Goal: Information Seeking & Learning: Learn about a topic

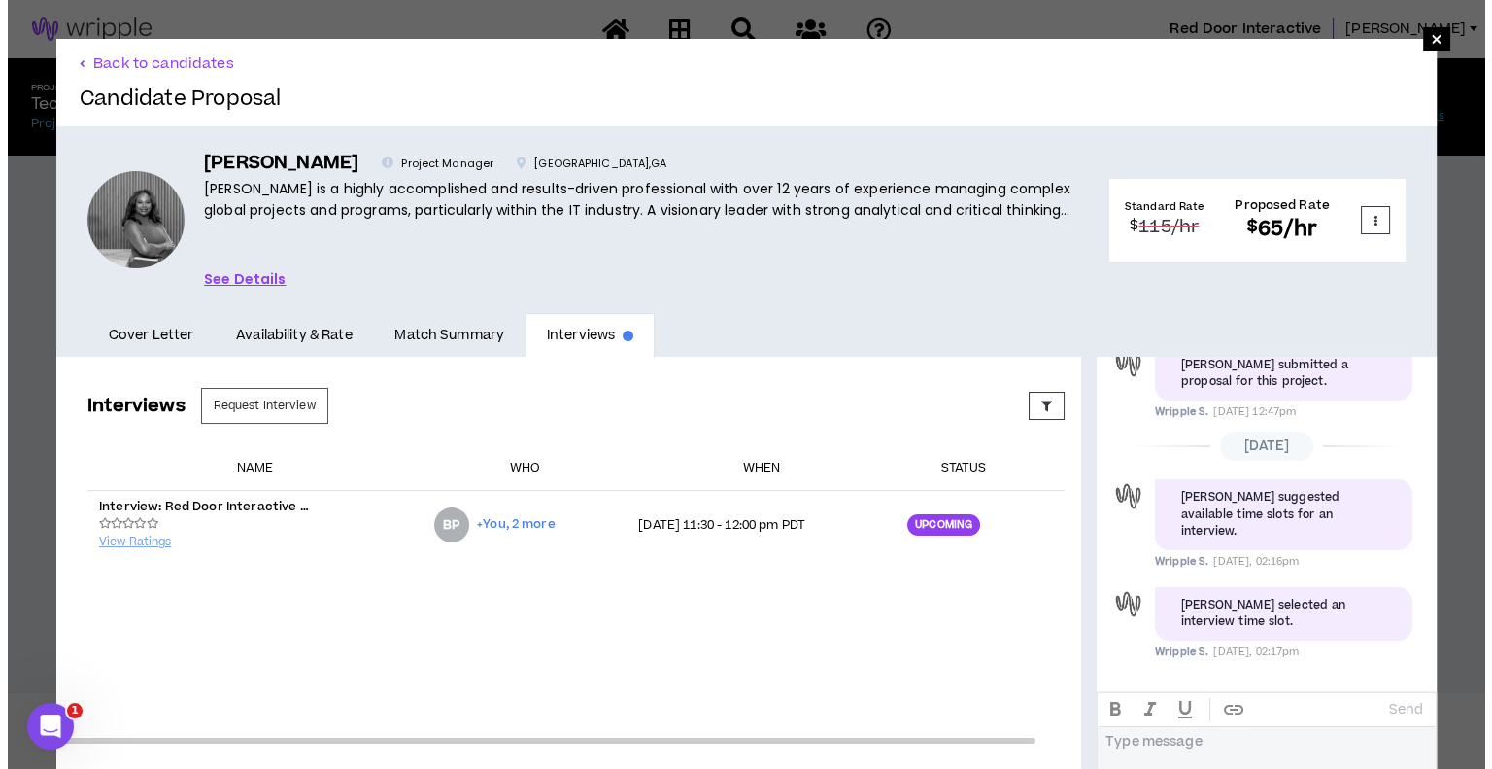
scroll to position [64, 0]
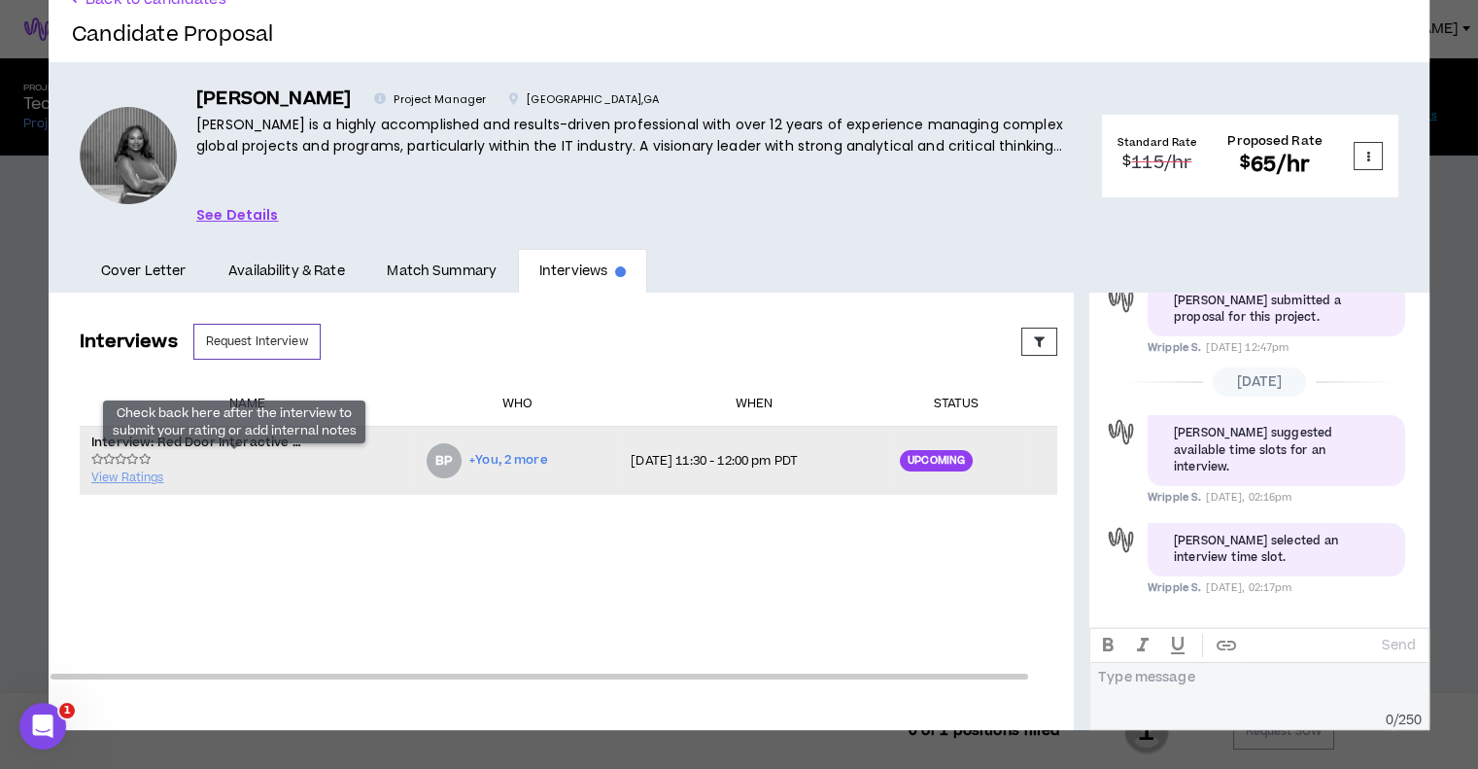
click at [216, 463] on div "View Ratings Check back here after the interview to submit your rating or add i…" at bounding box center [247, 468] width 312 height 37
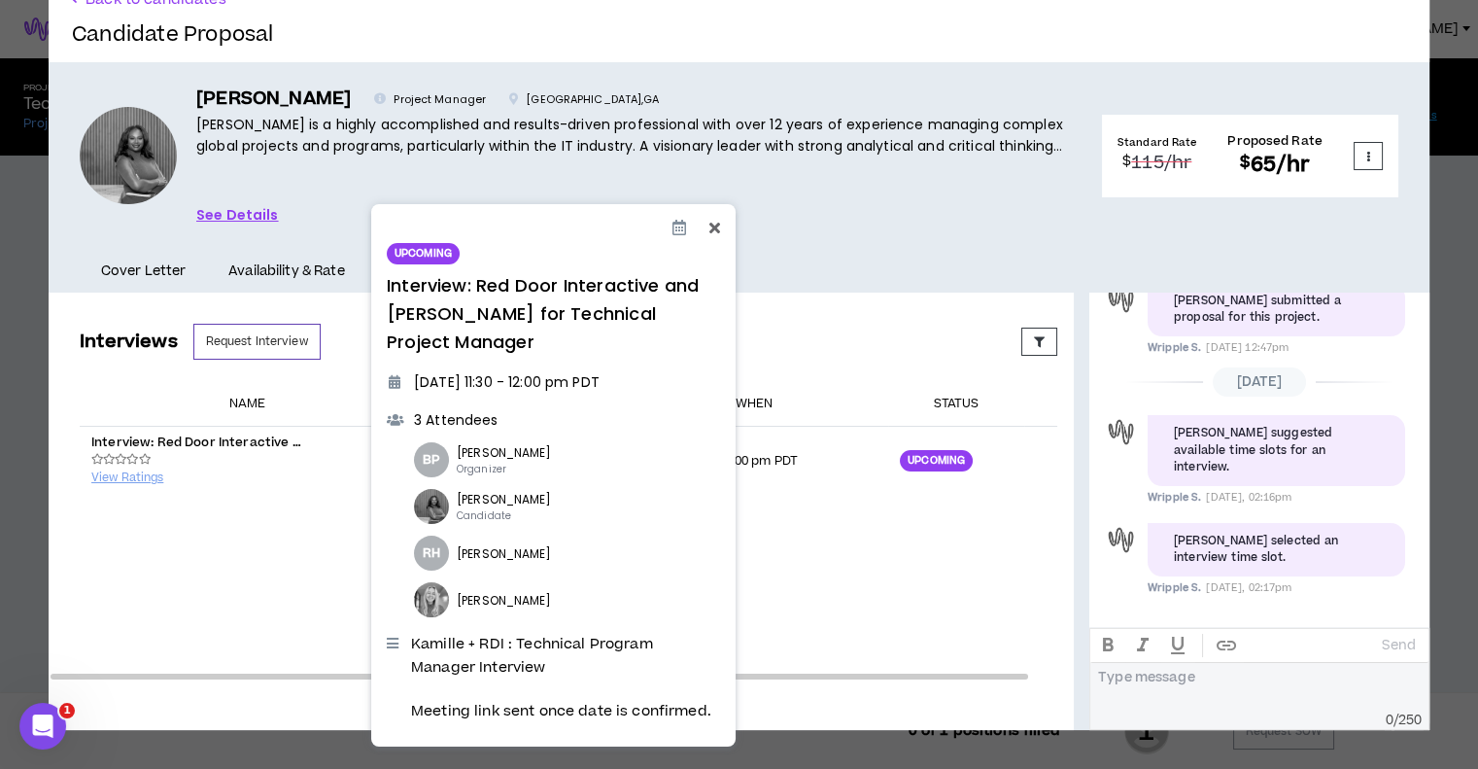
click at [715, 230] on icon at bounding box center [714, 228] width 11 height 16
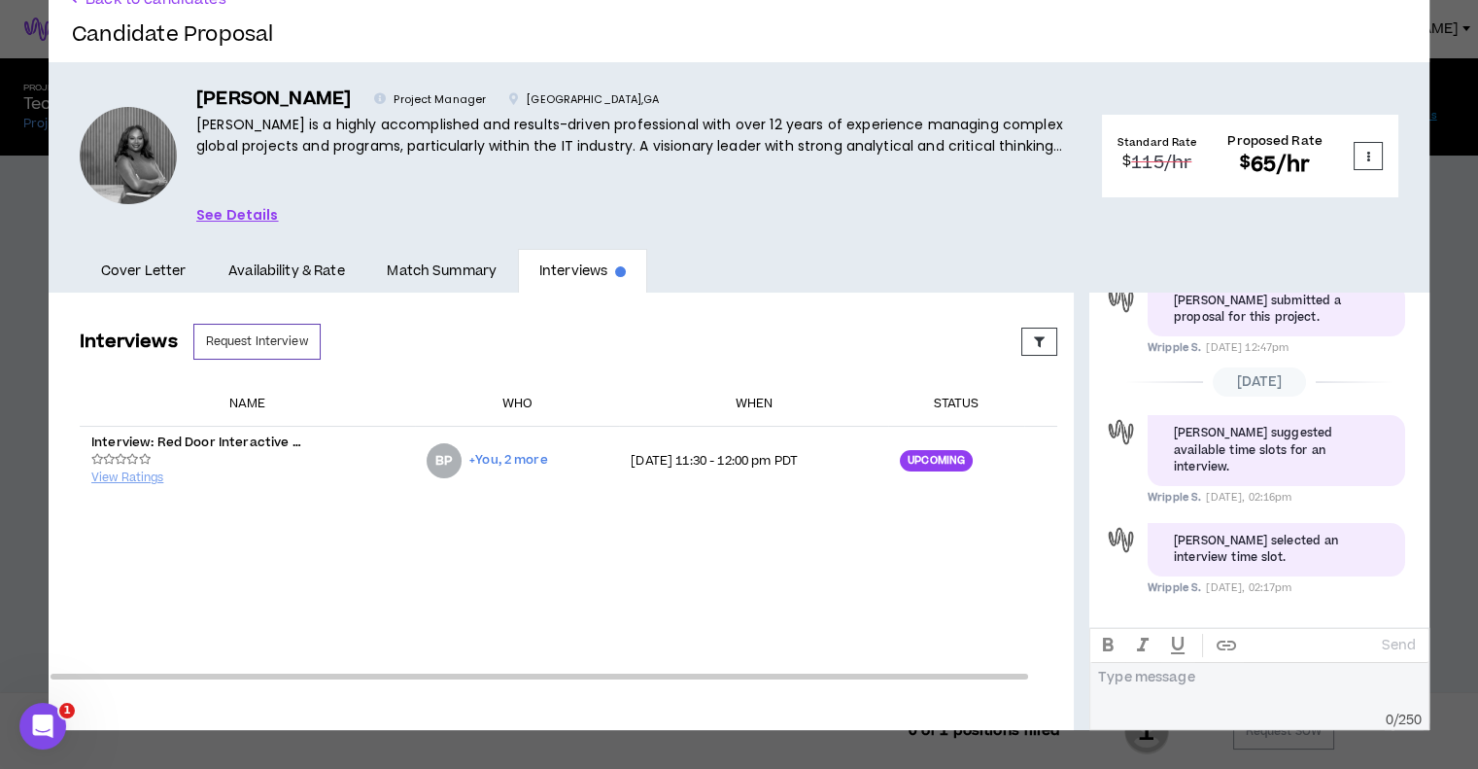
click at [241, 212] on link "See Details" at bounding box center [237, 214] width 83 height 21
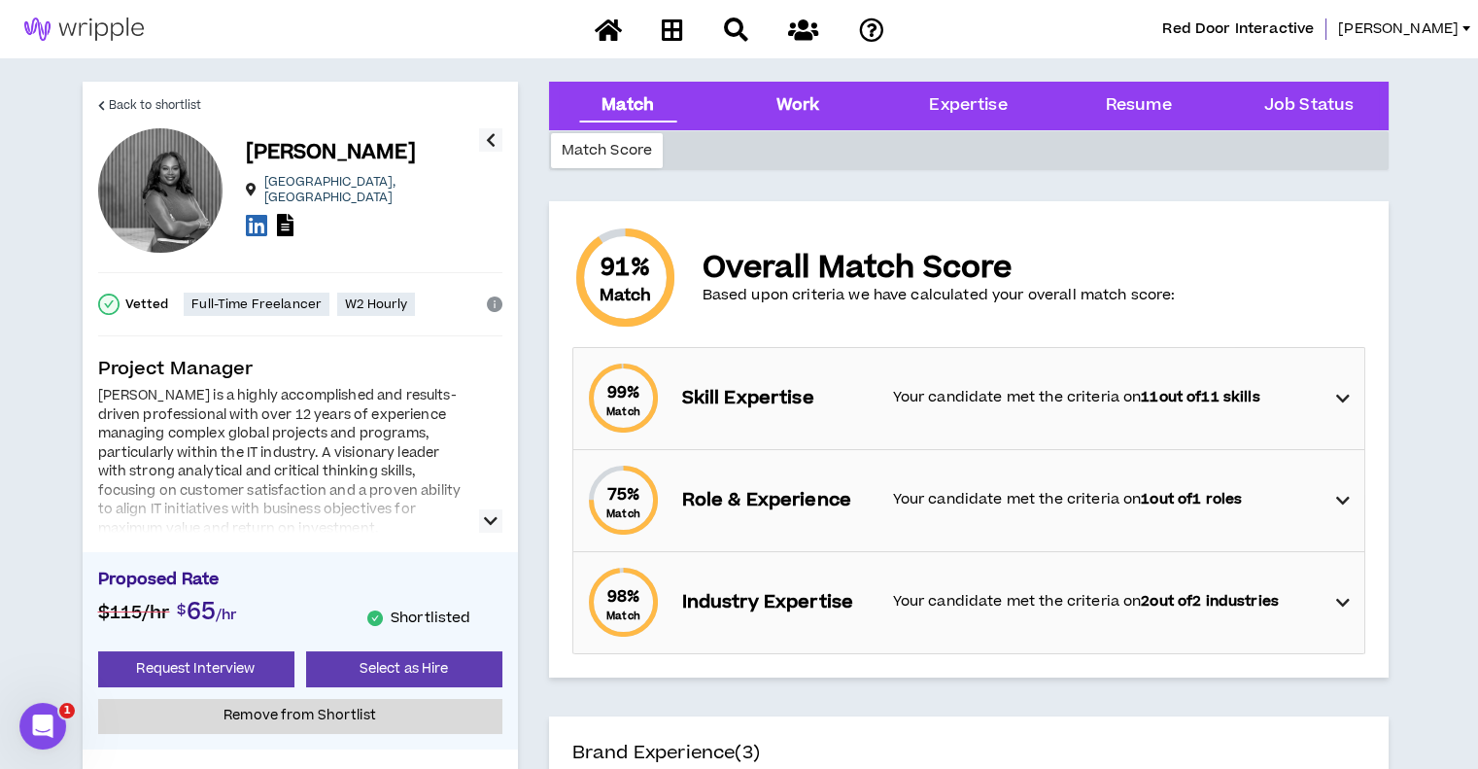
click at [787, 110] on div "Work" at bounding box center [798, 105] width 44 height 25
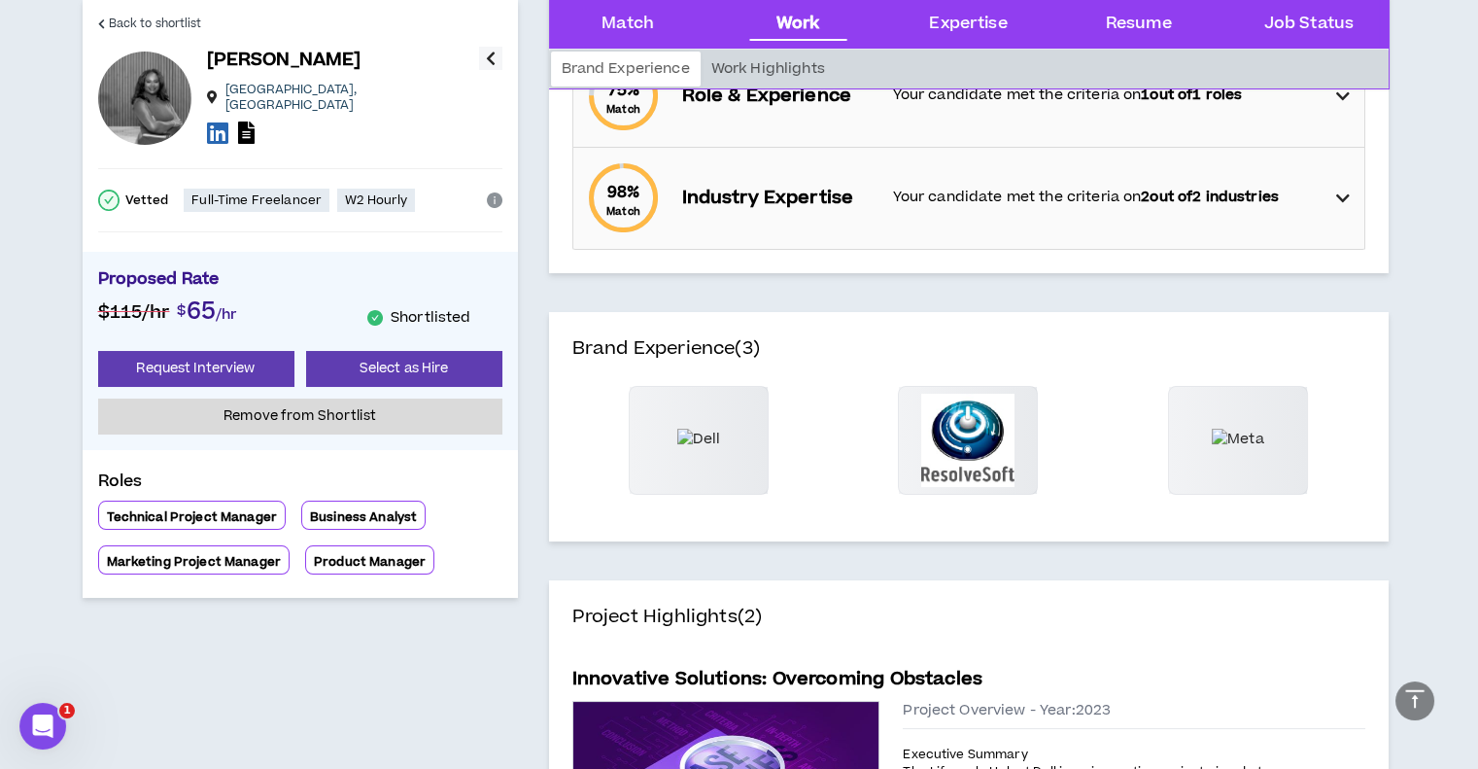
scroll to position [396, 0]
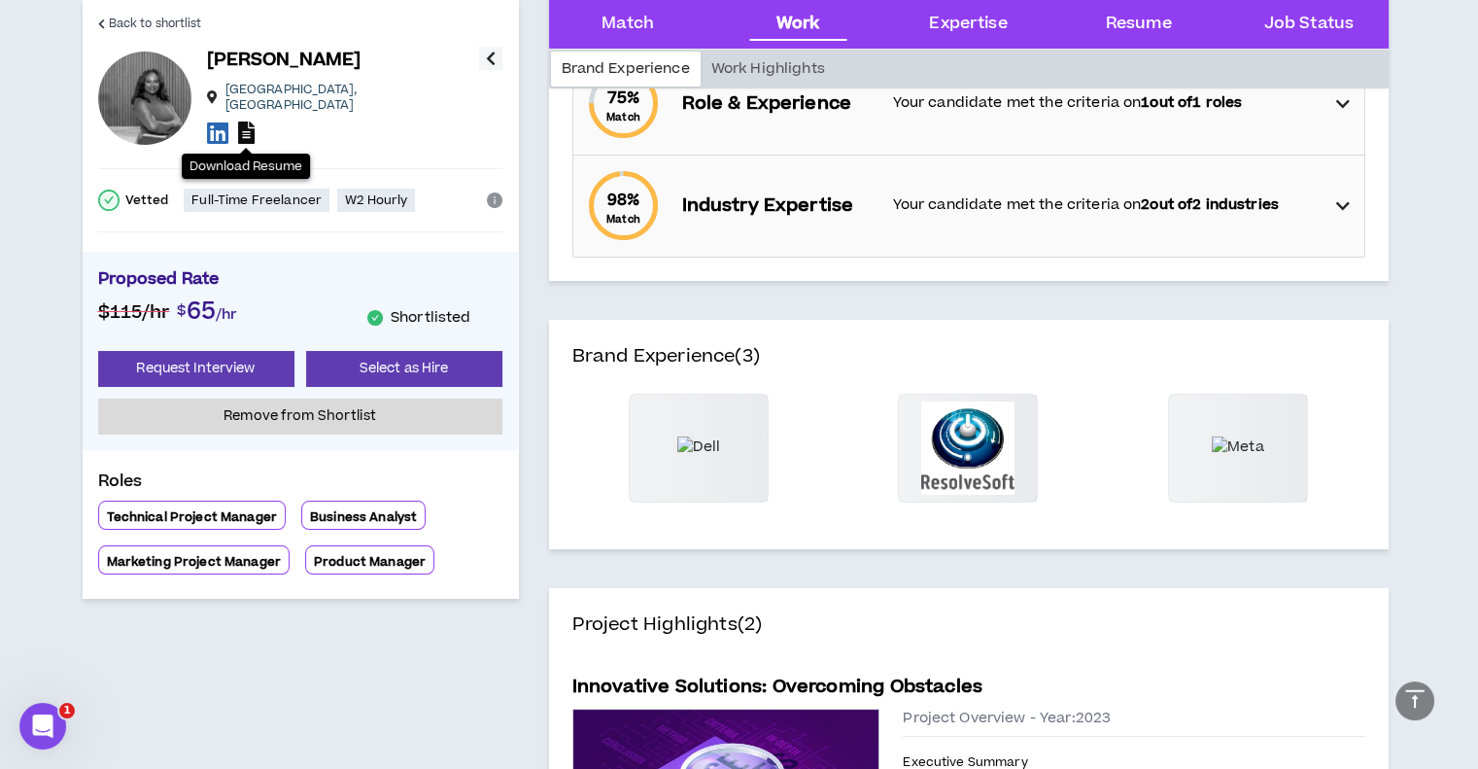
click at [243, 121] on icon at bounding box center [246, 132] width 17 height 22
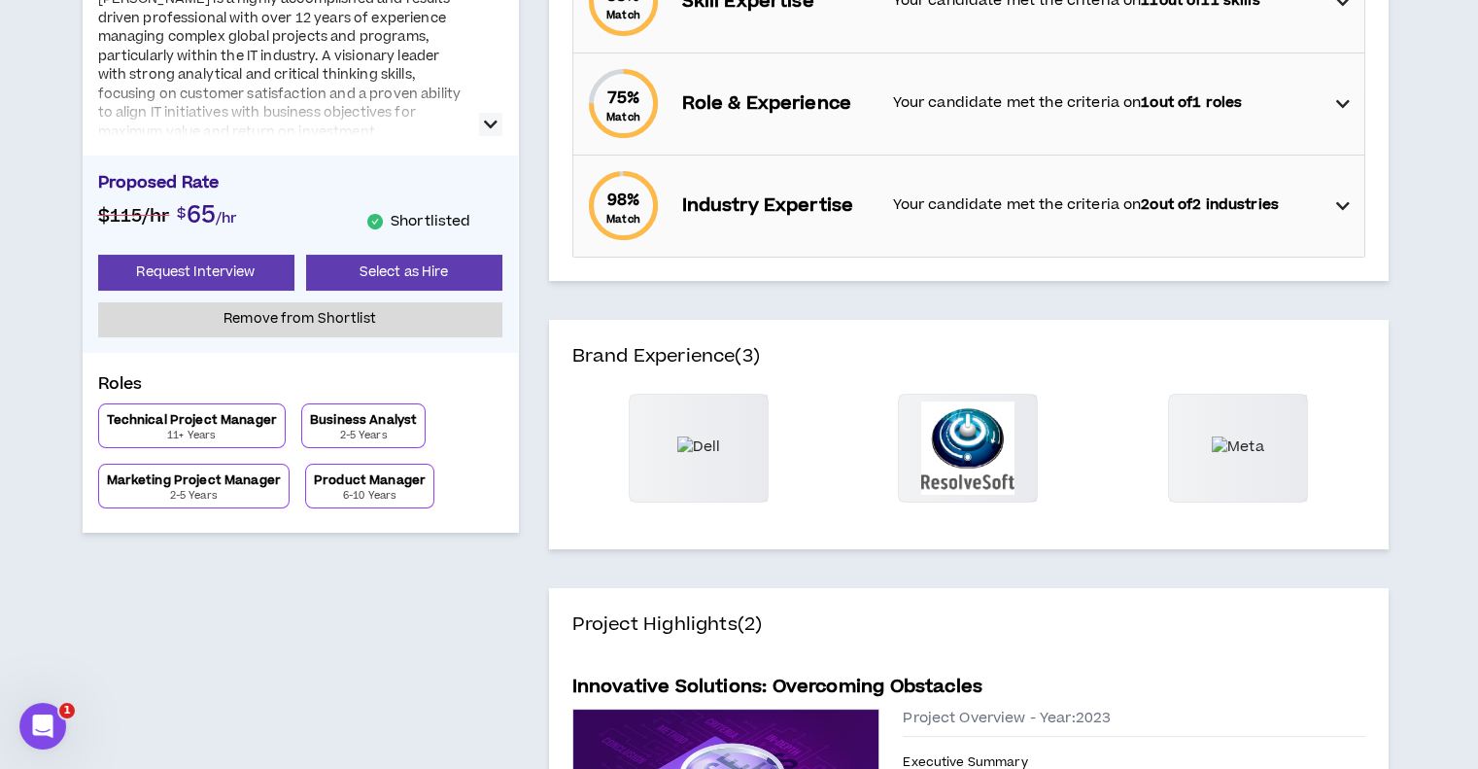
scroll to position [0, 0]
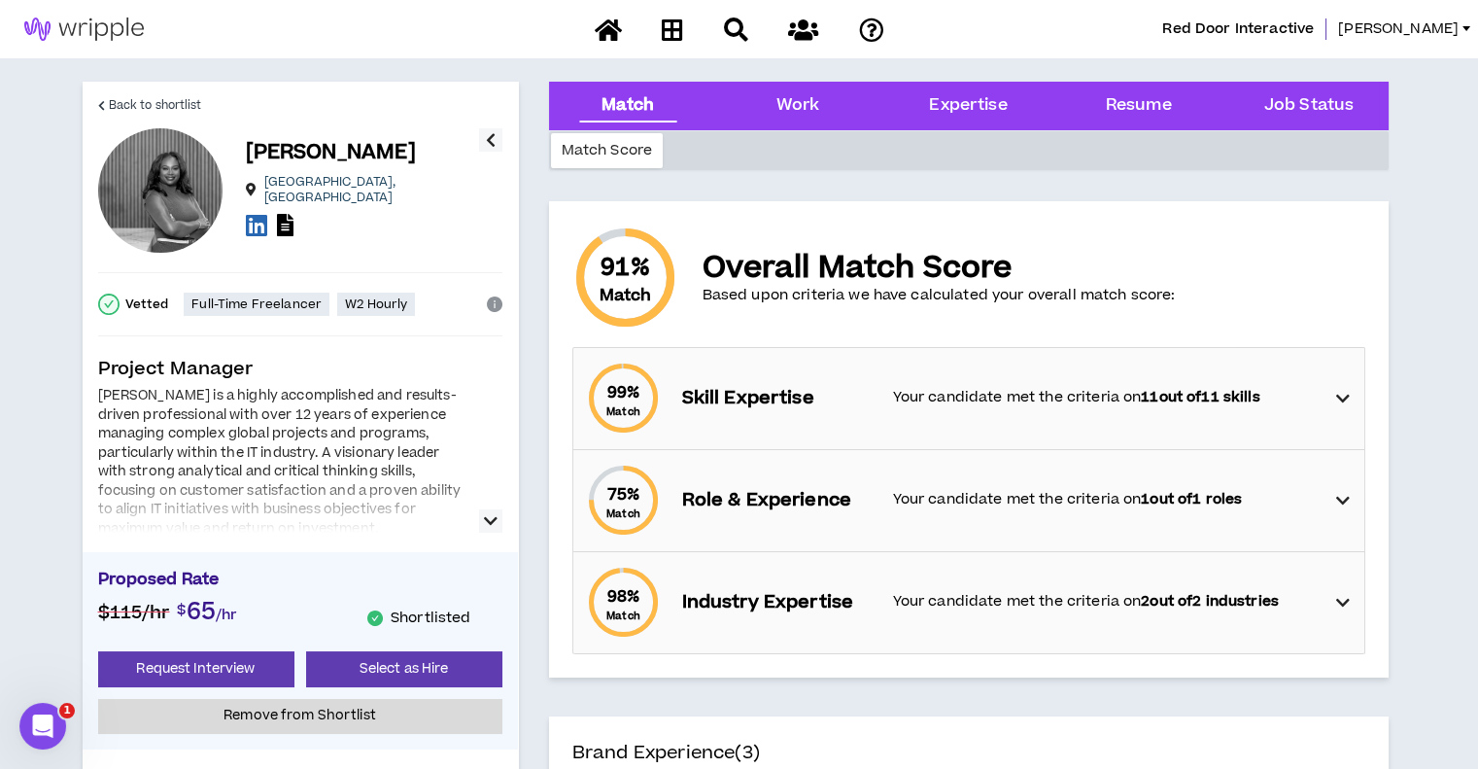
click at [1345, 392] on icon at bounding box center [1343, 398] width 14 height 23
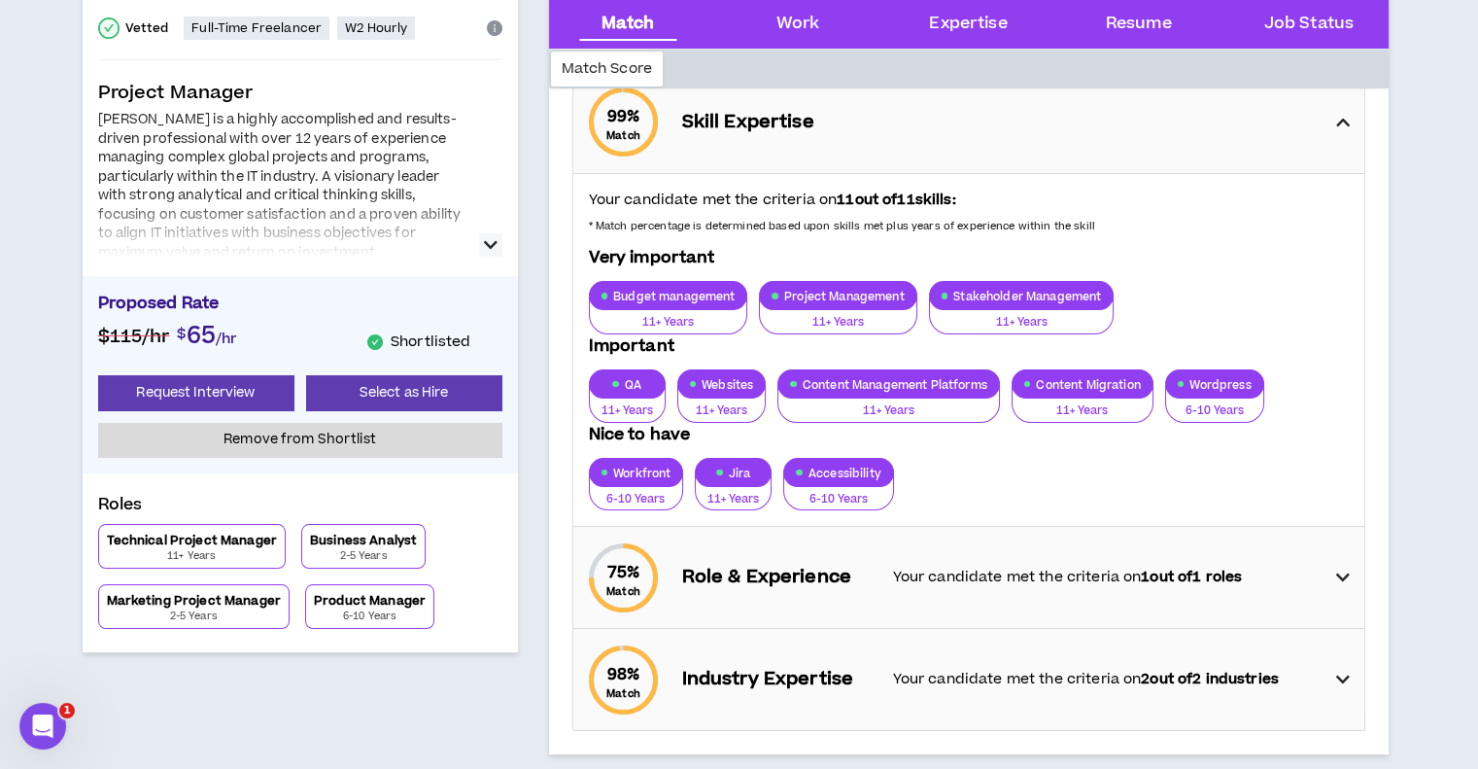
scroll to position [291, 0]
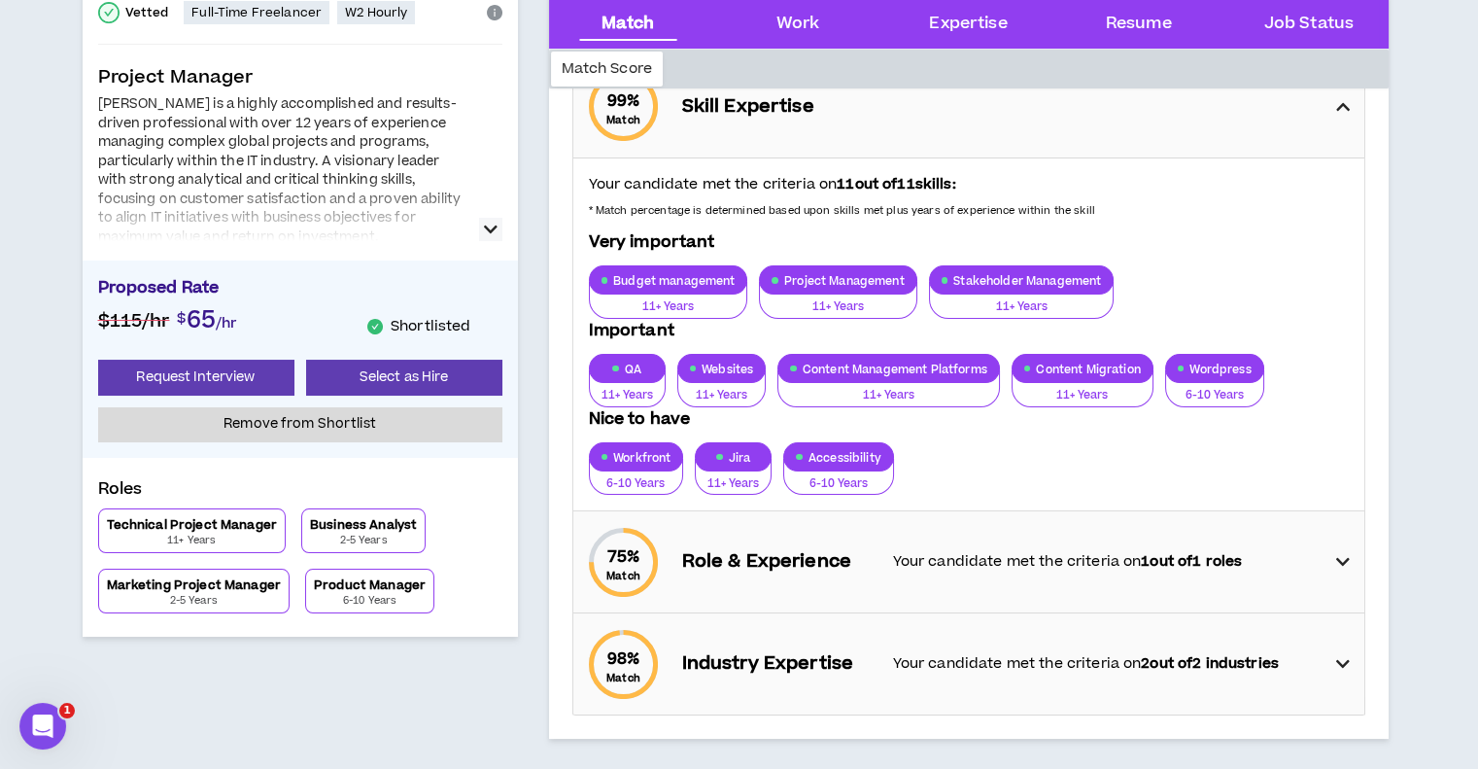
click at [898, 375] on div "QA 11+ Years Websites 11+ Years Content Management Platforms 11+ Years Content …" at bounding box center [969, 380] width 760 height 53
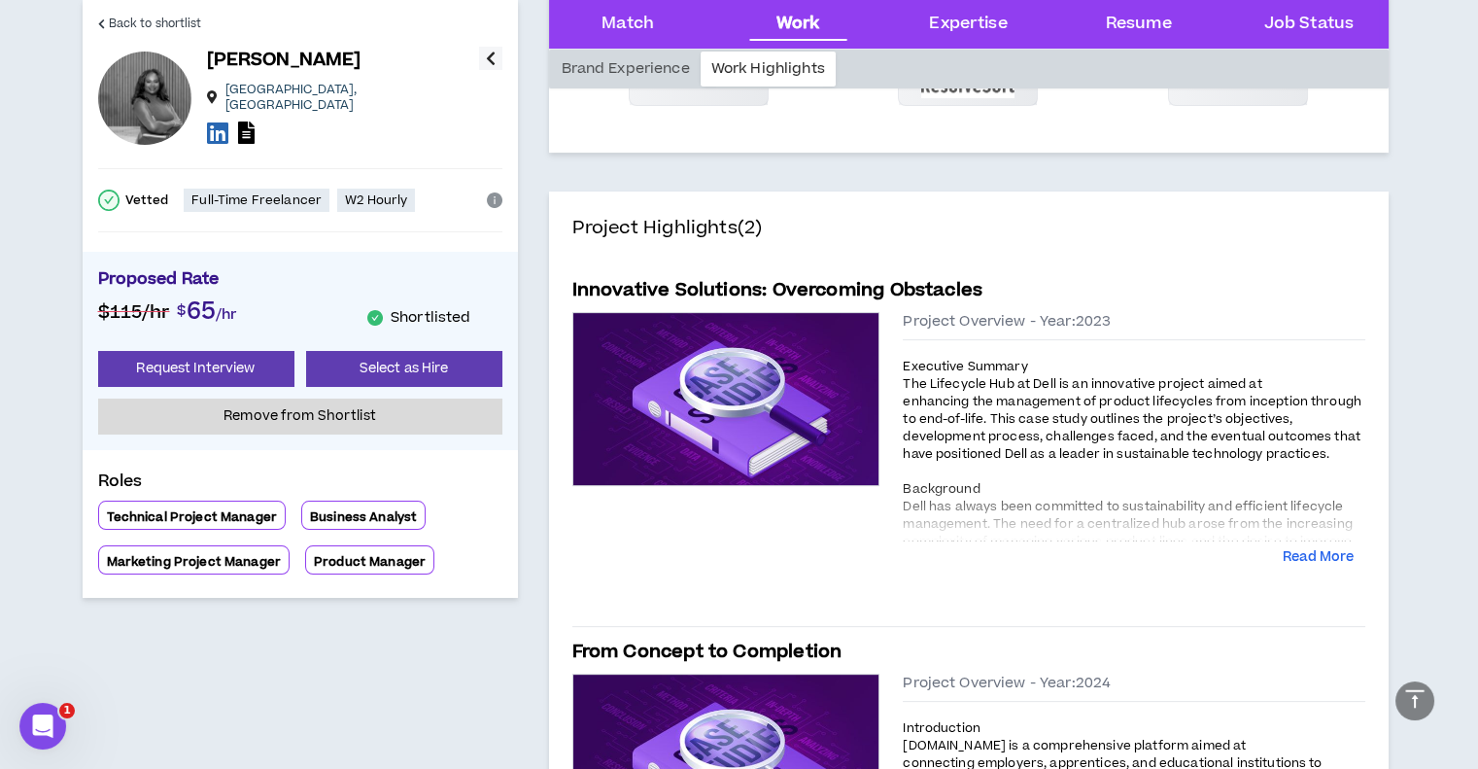
scroll to position [1166, 0]
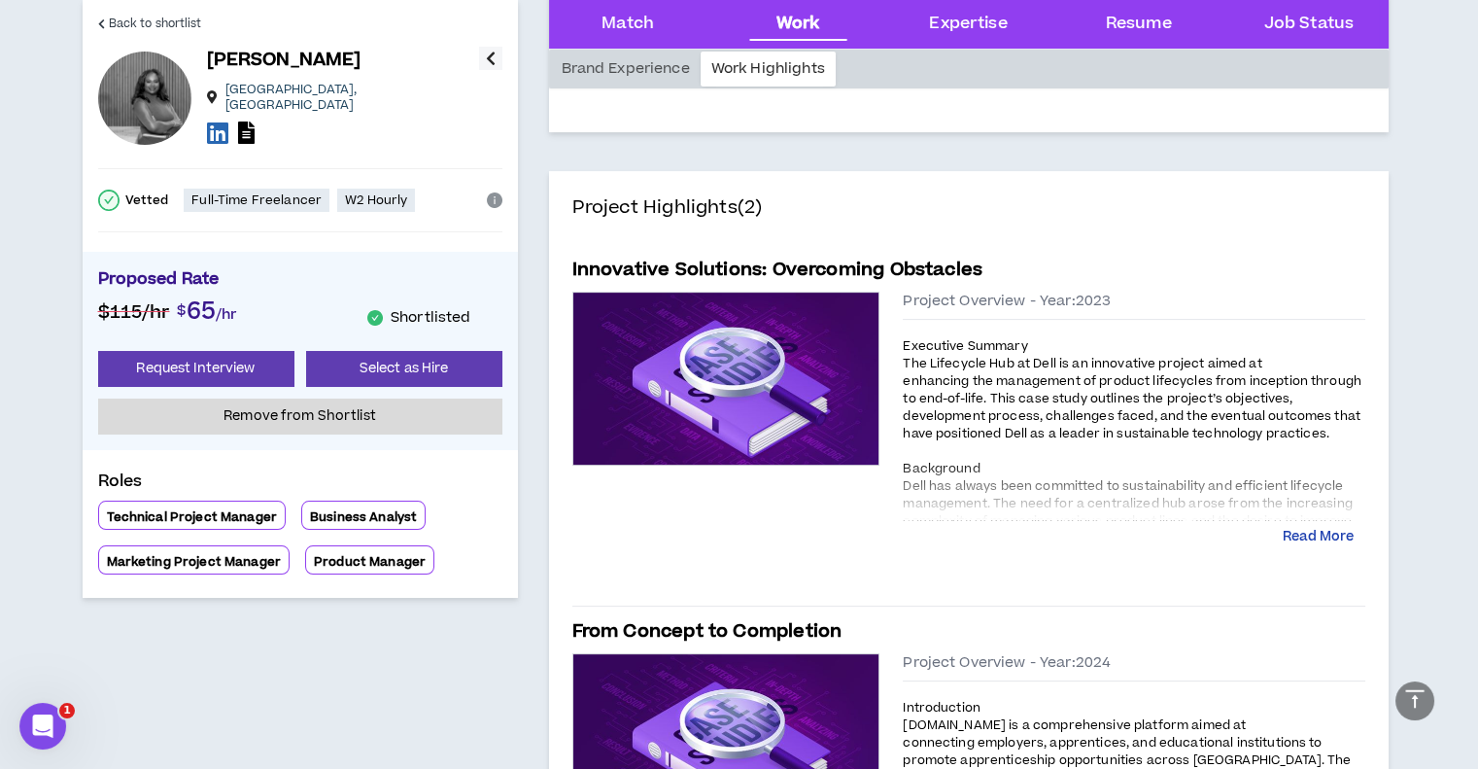
click at [1286, 539] on button "Read More" at bounding box center [1318, 537] width 71 height 19
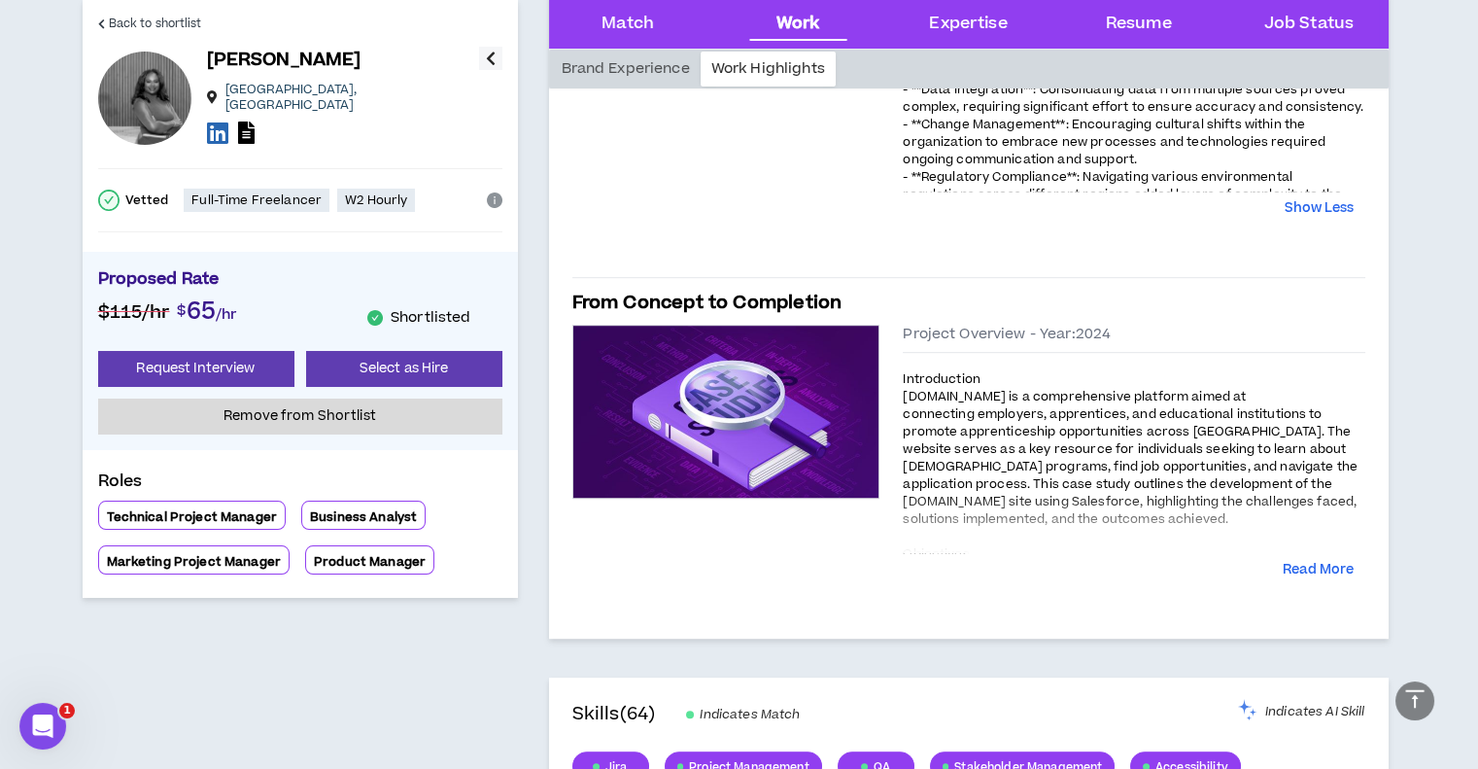
scroll to position [2138, 0]
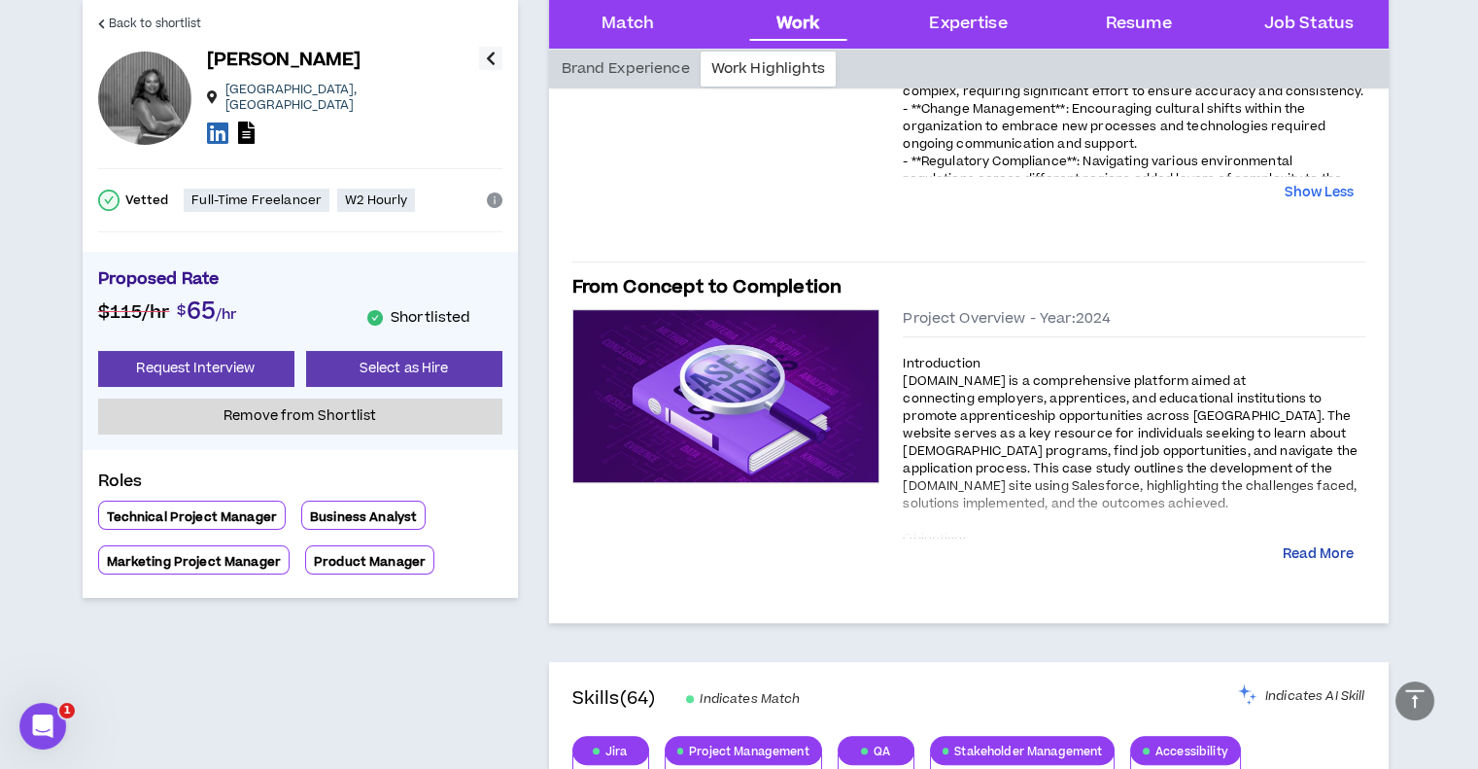
click at [1308, 555] on button "Read More" at bounding box center [1318, 554] width 71 height 19
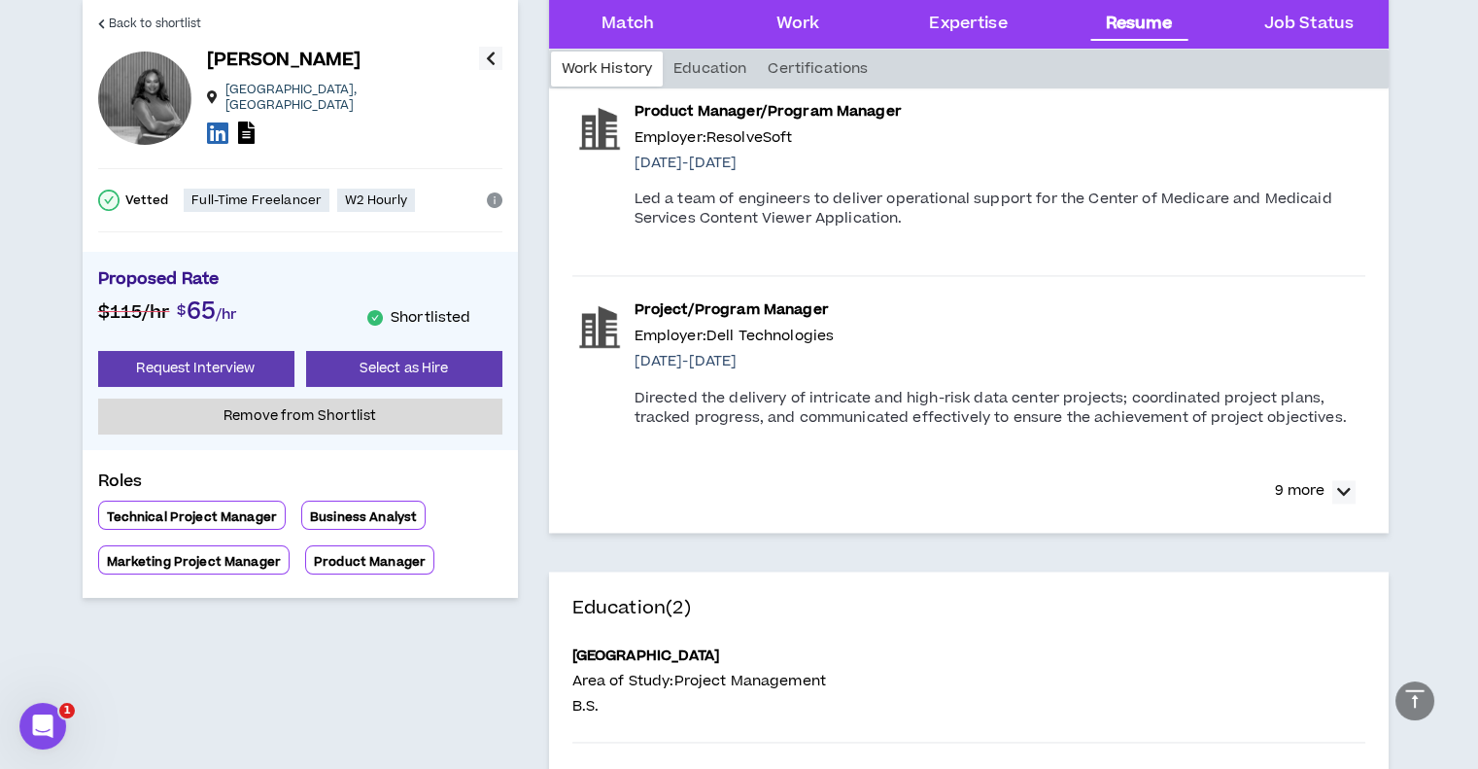
scroll to position [5441, 0]
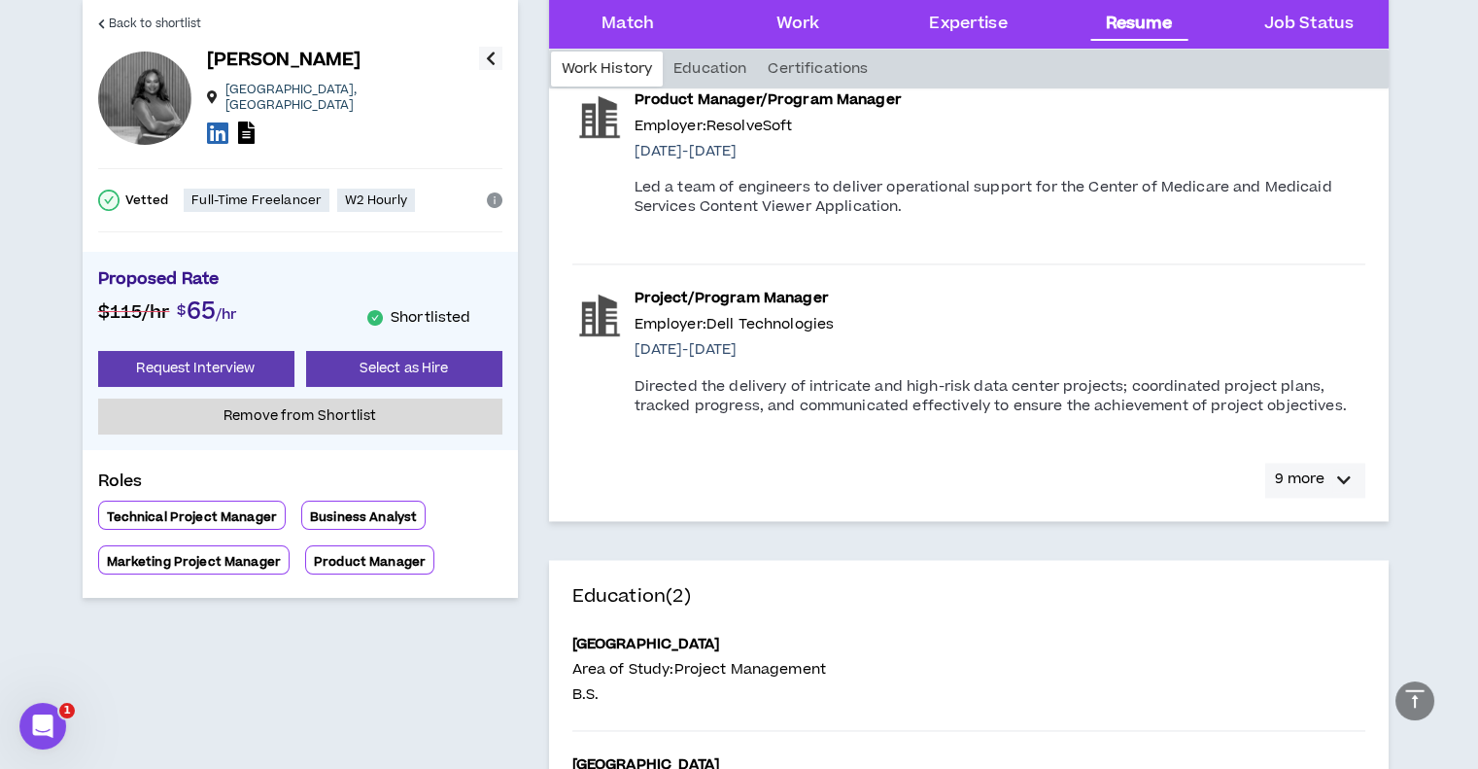
click at [1352, 474] on div "button" at bounding box center [1343, 479] width 23 height 23
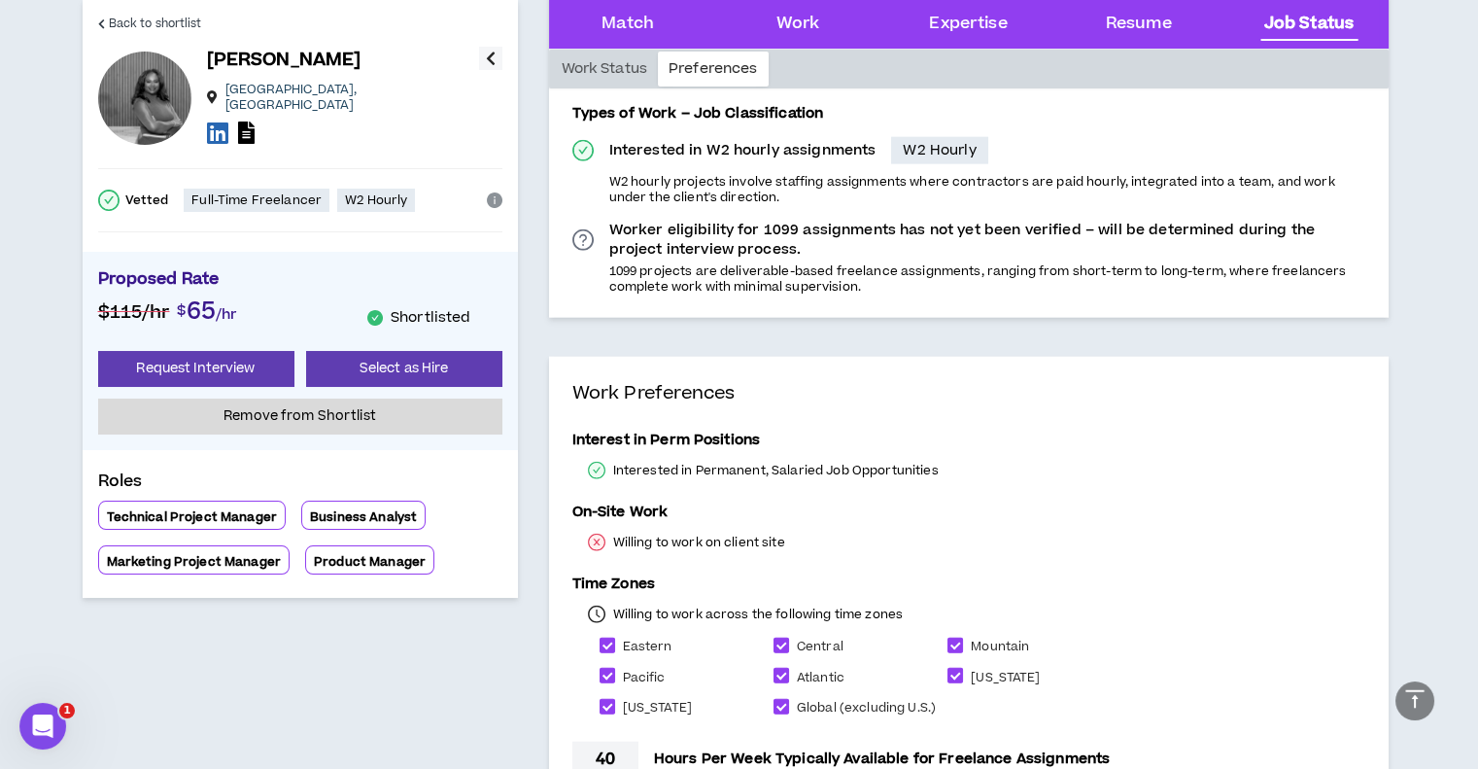
scroll to position [8389, 0]
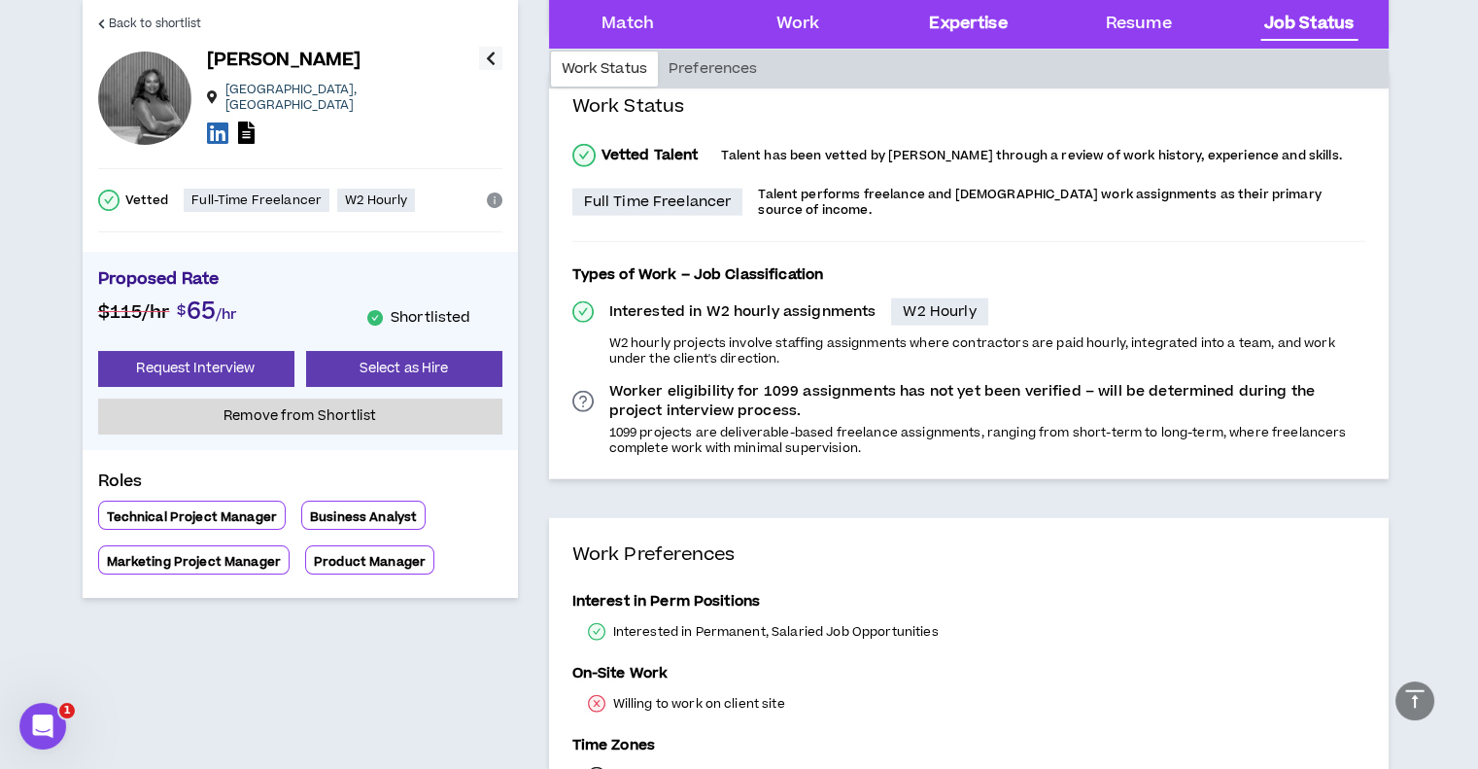
click at [963, 26] on div "Expertise" at bounding box center [968, 24] width 78 height 25
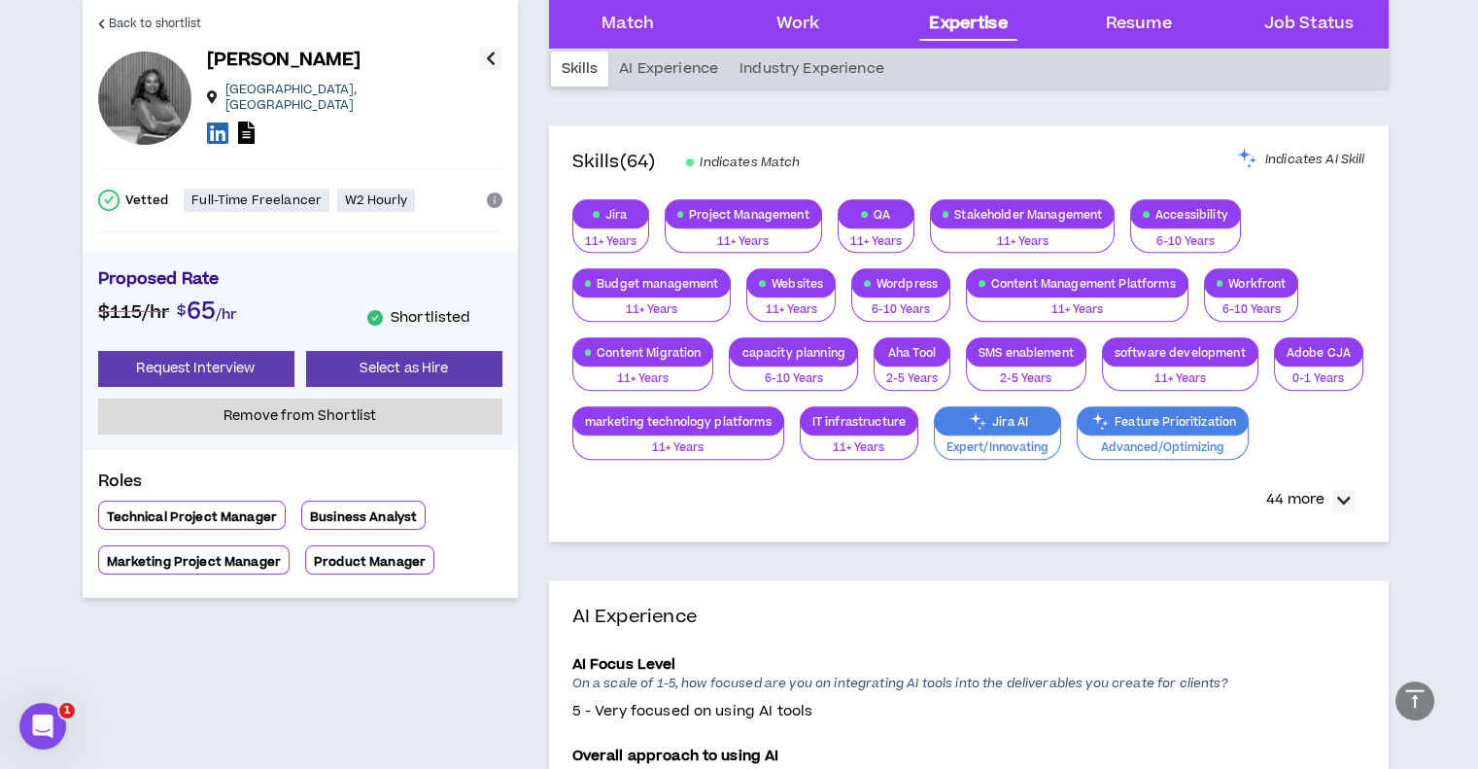
scroll to position [4043, 0]
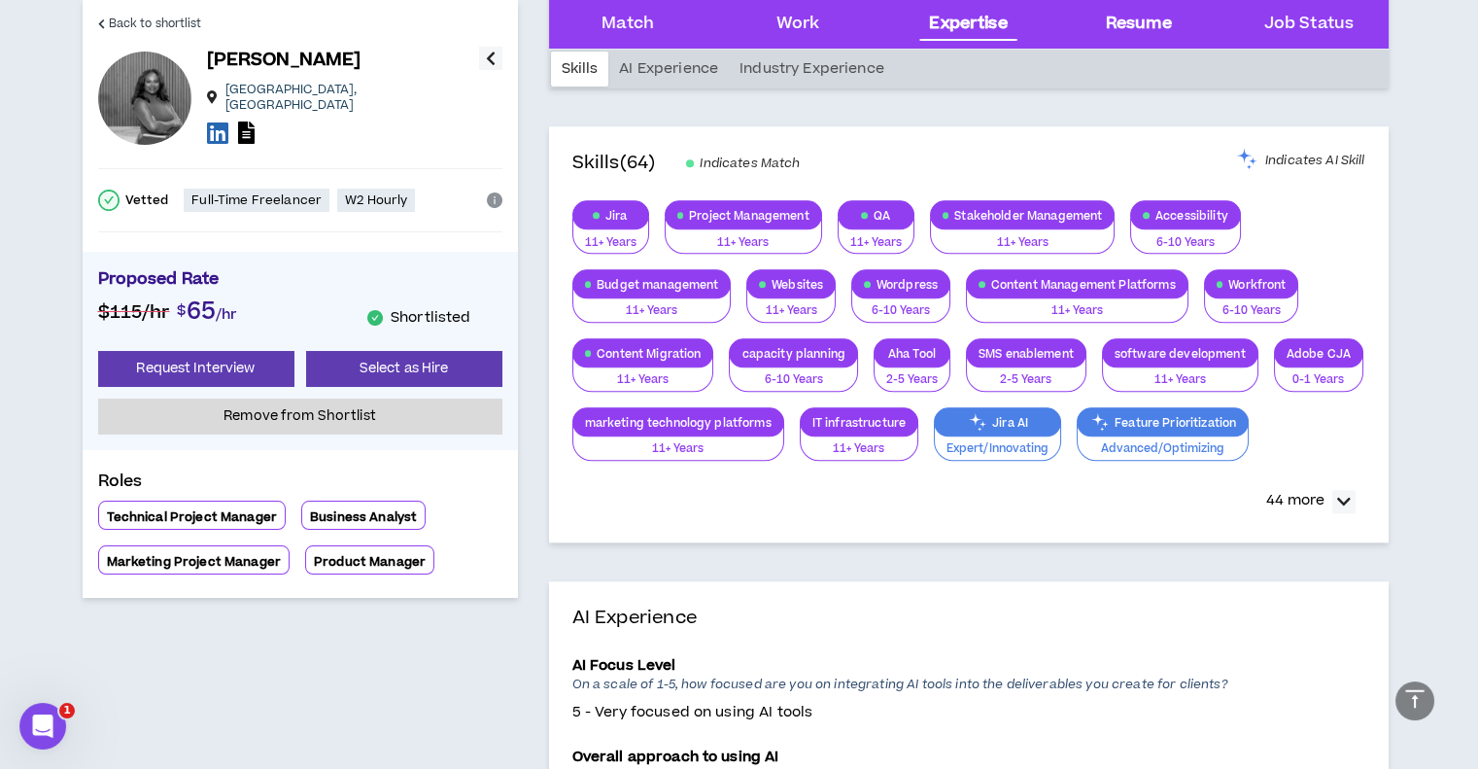
click at [1150, 33] on div "Resume" at bounding box center [1139, 24] width 66 height 25
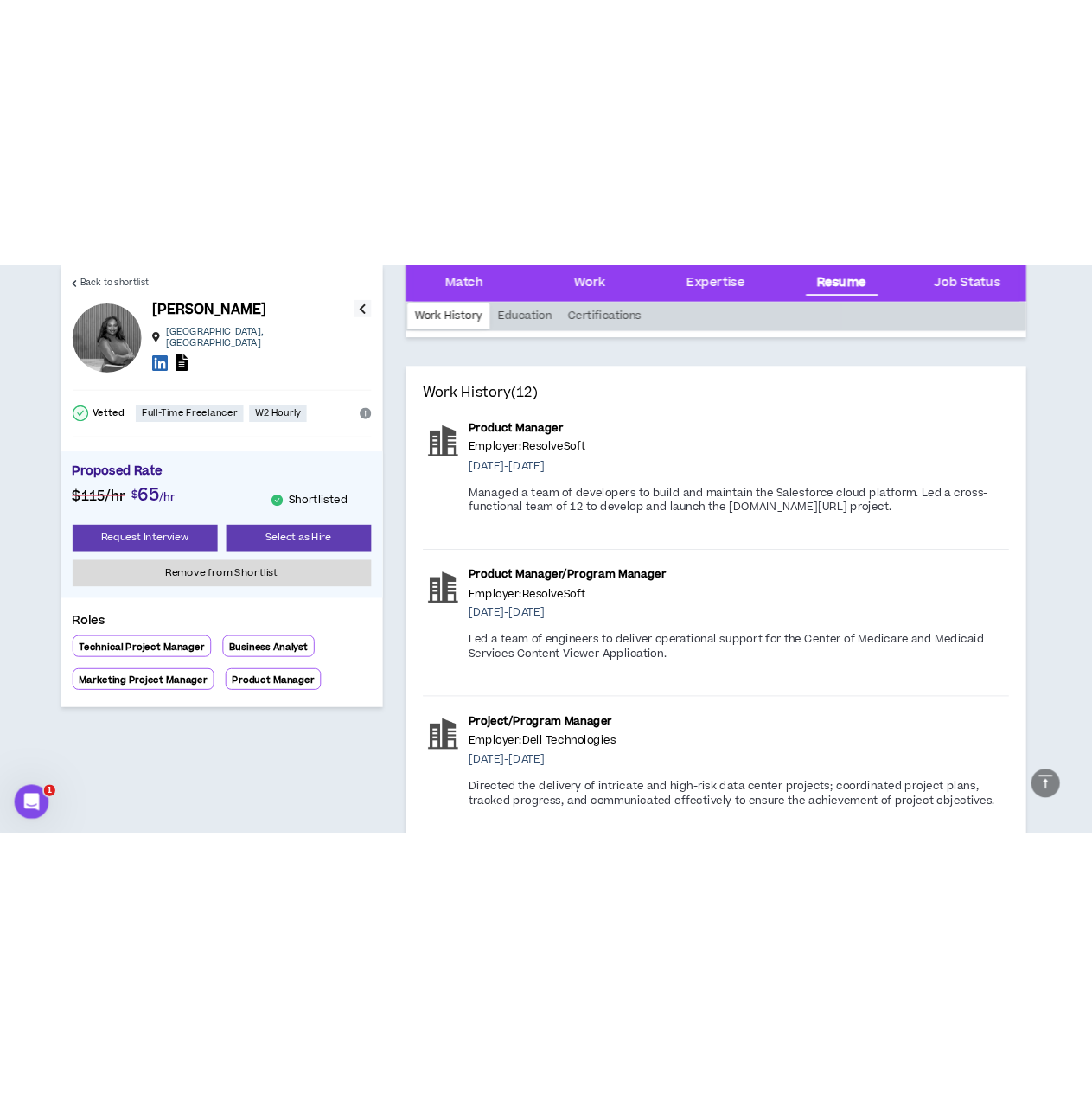
scroll to position [4566, 0]
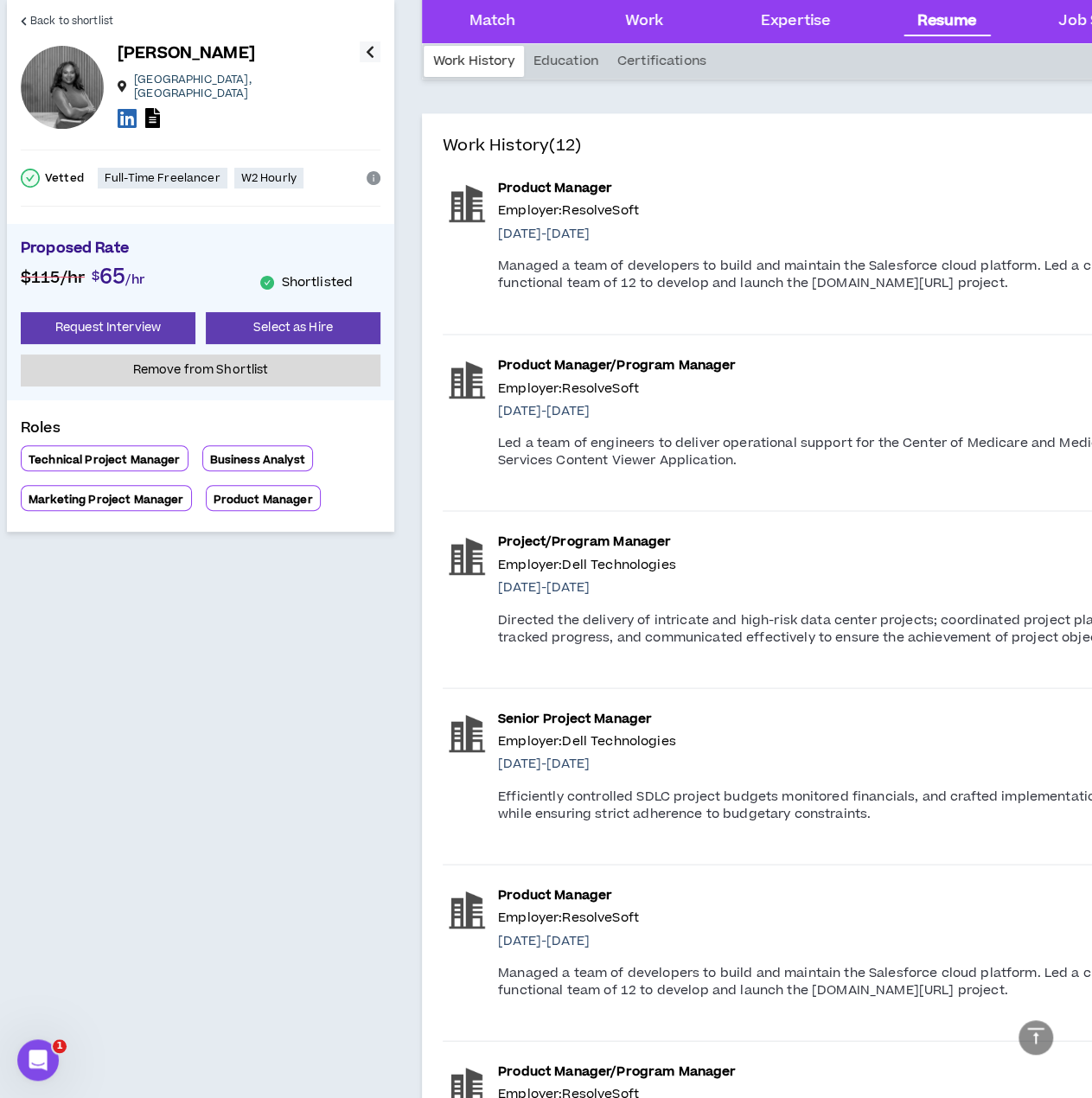
drag, startPoint x: 306, startPoint y: 690, endPoint x: 564, endPoint y: 10, distance: 727.3
